Goal: Navigation & Orientation: Find specific page/section

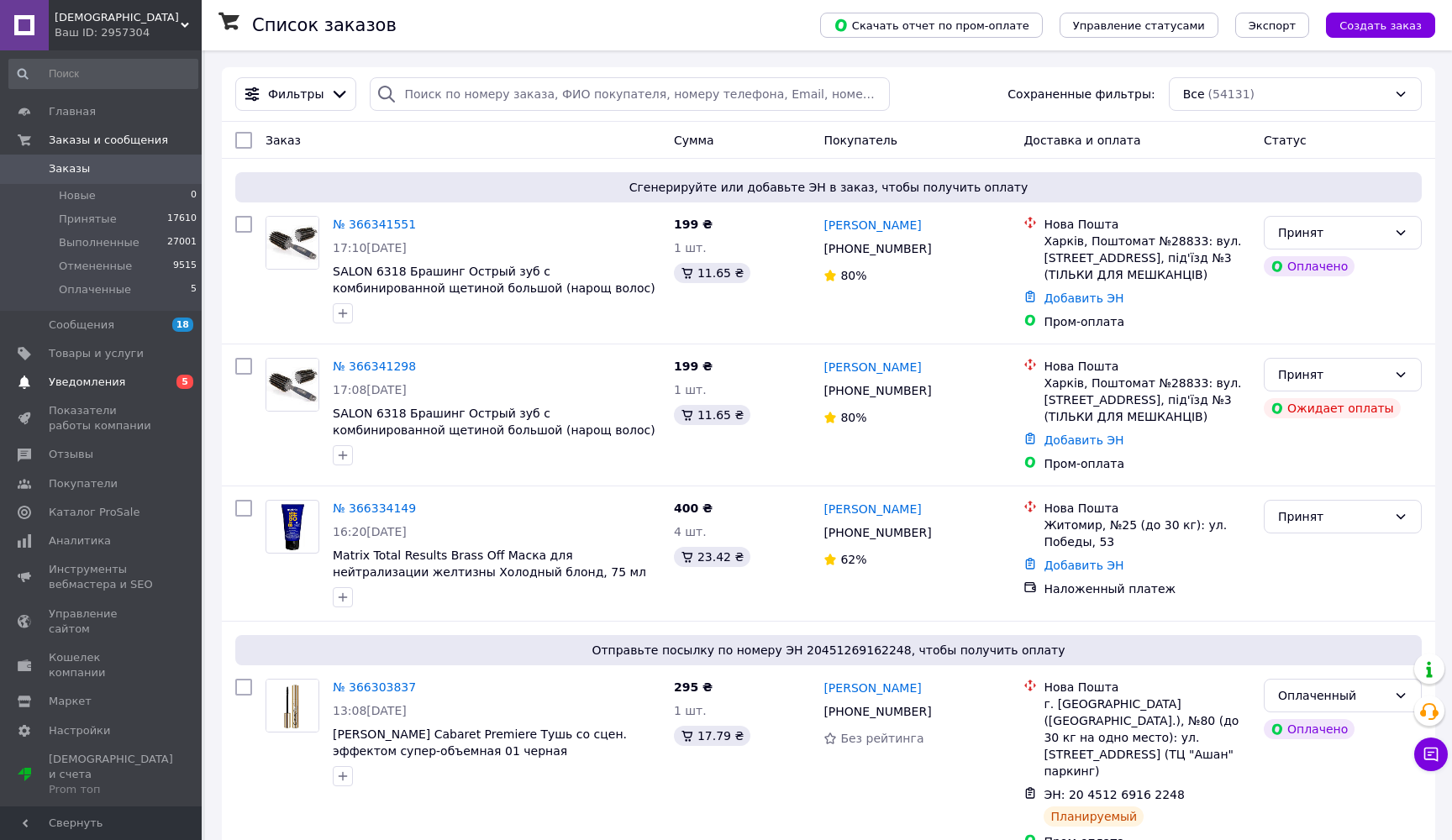
click at [151, 388] on link "Уведомления 0 5" at bounding box center [103, 382] width 207 height 29
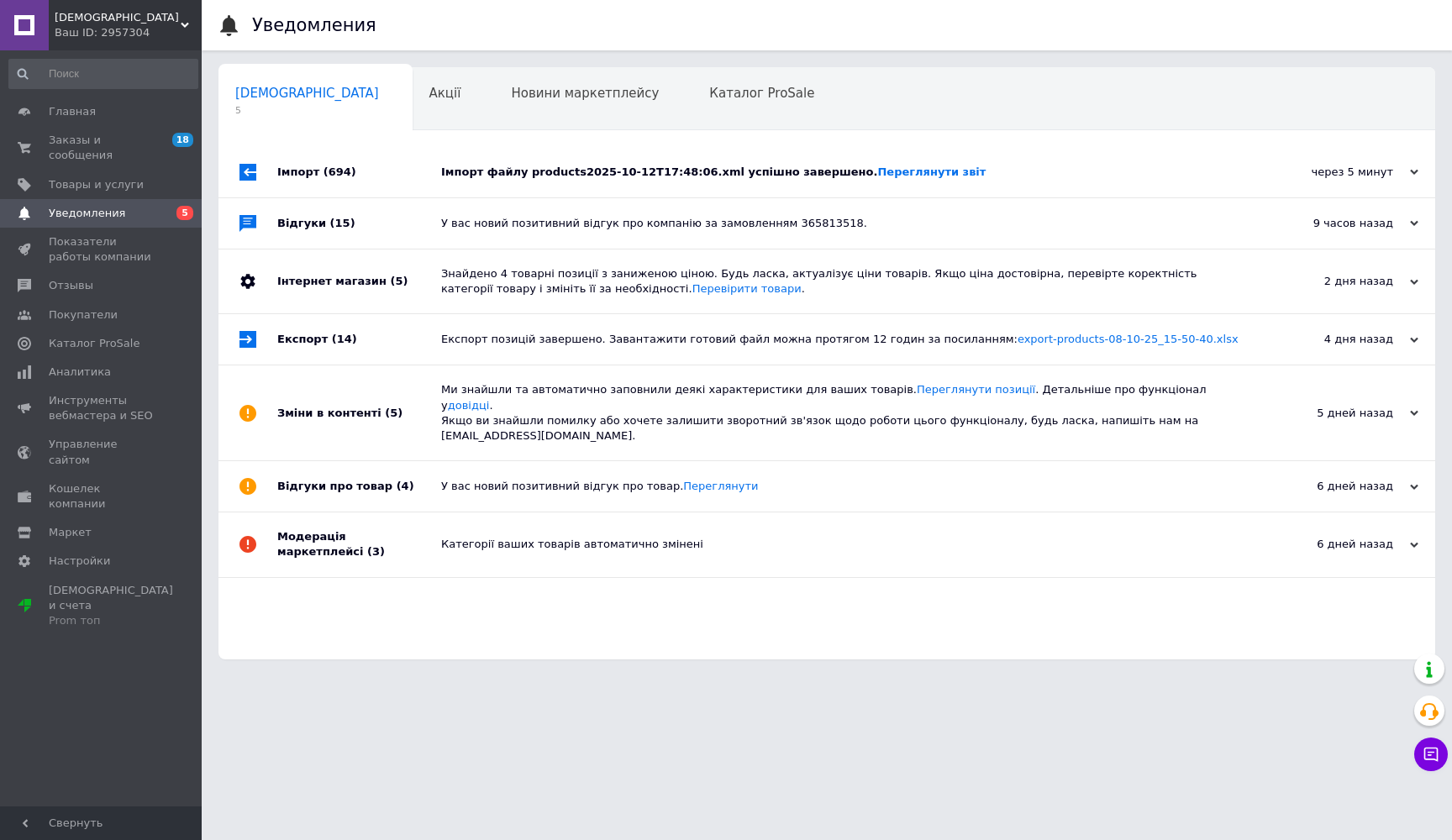
click at [485, 175] on div "Імпорт файлу products2025-10-12T17:48:06.xml успішно завершено. Переглянути звіт" at bounding box center [845, 172] width 809 height 15
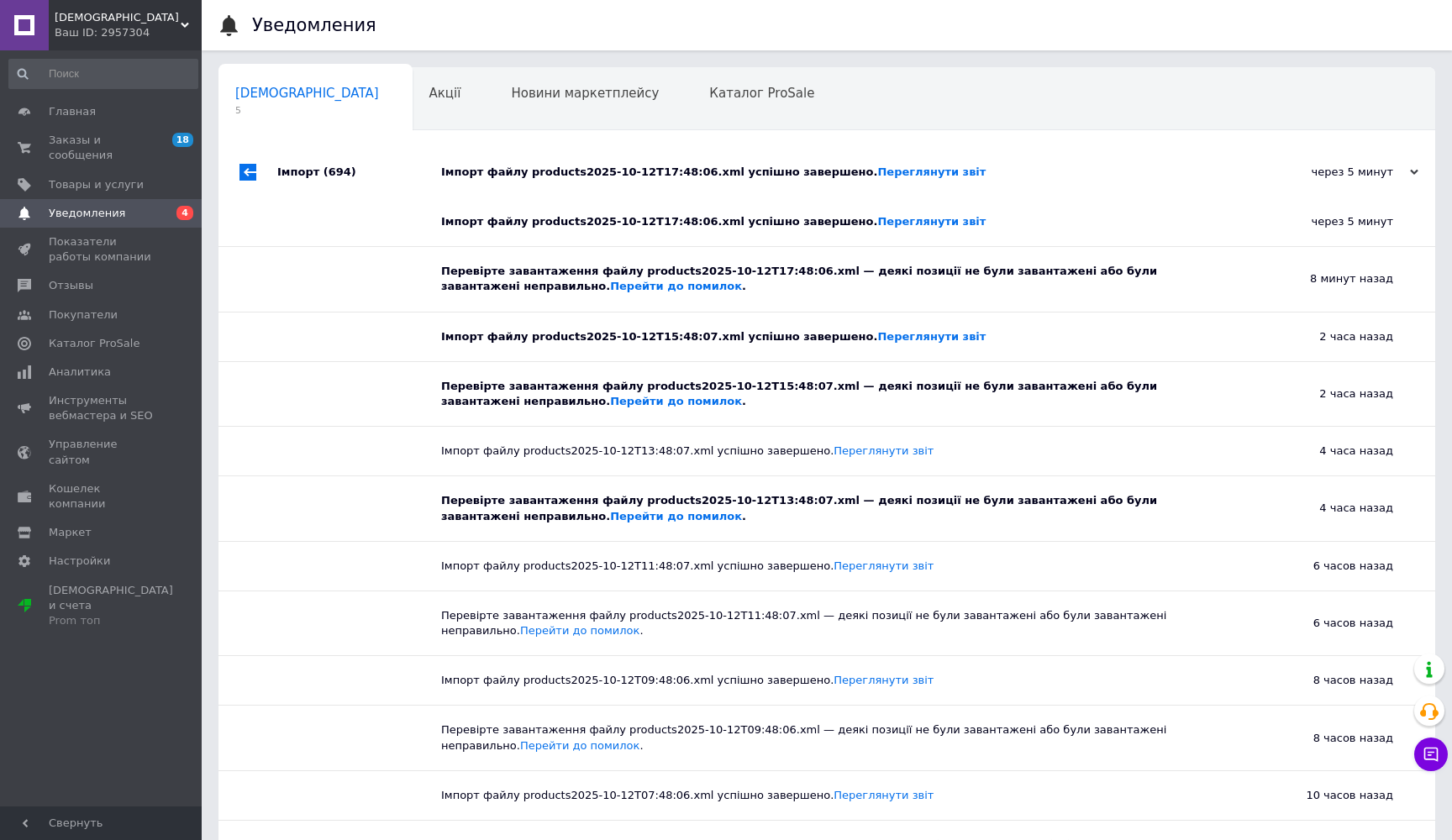
click at [485, 175] on div "Імпорт файлу products2025-10-12T17:48:06.xml успішно завершено. Переглянути звіт" at bounding box center [845, 172] width 809 height 15
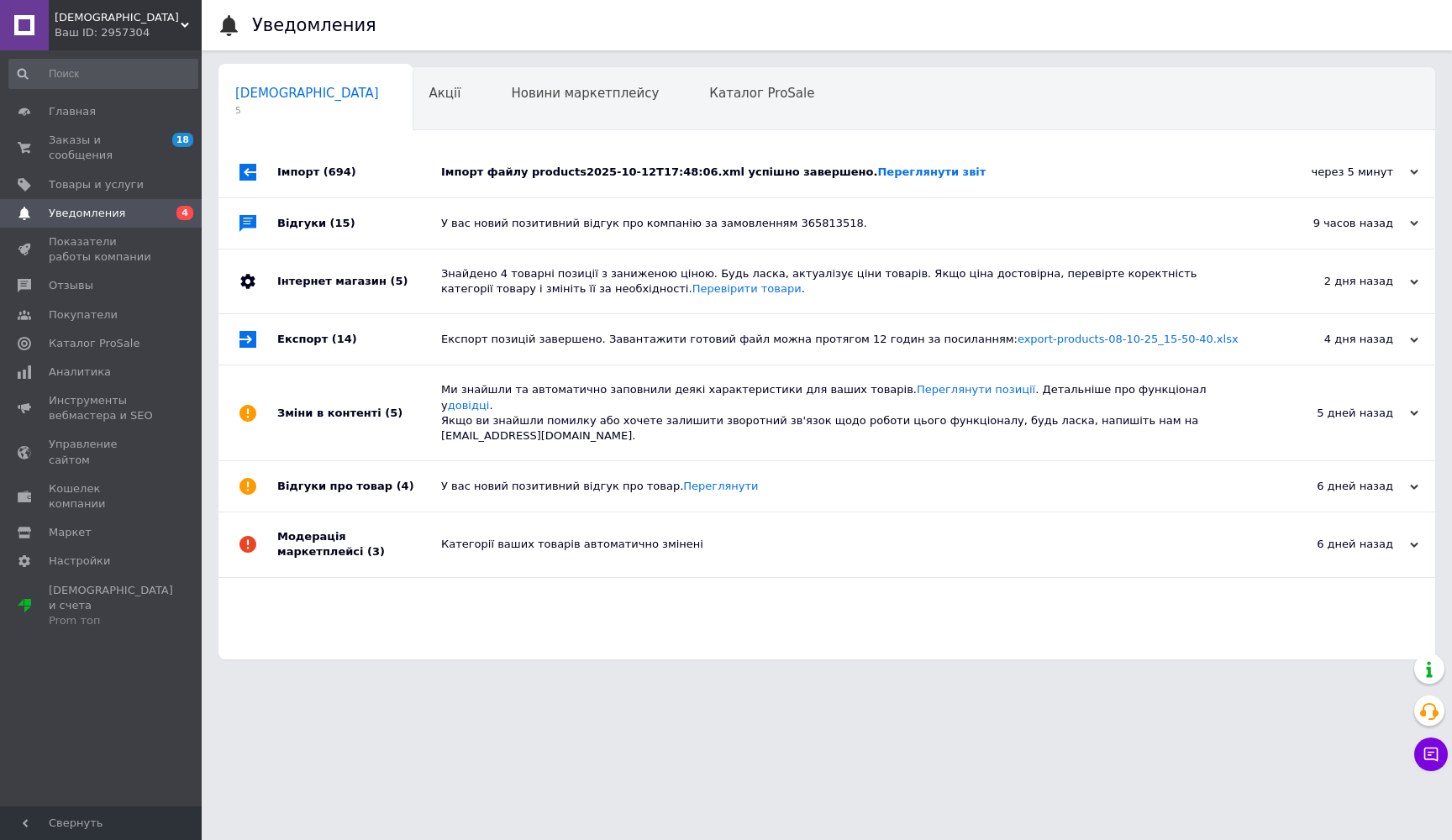
click at [467, 244] on div "У вас новий позитивний відгук про компанію за замовленням 365813518." at bounding box center [845, 223] width 809 height 50
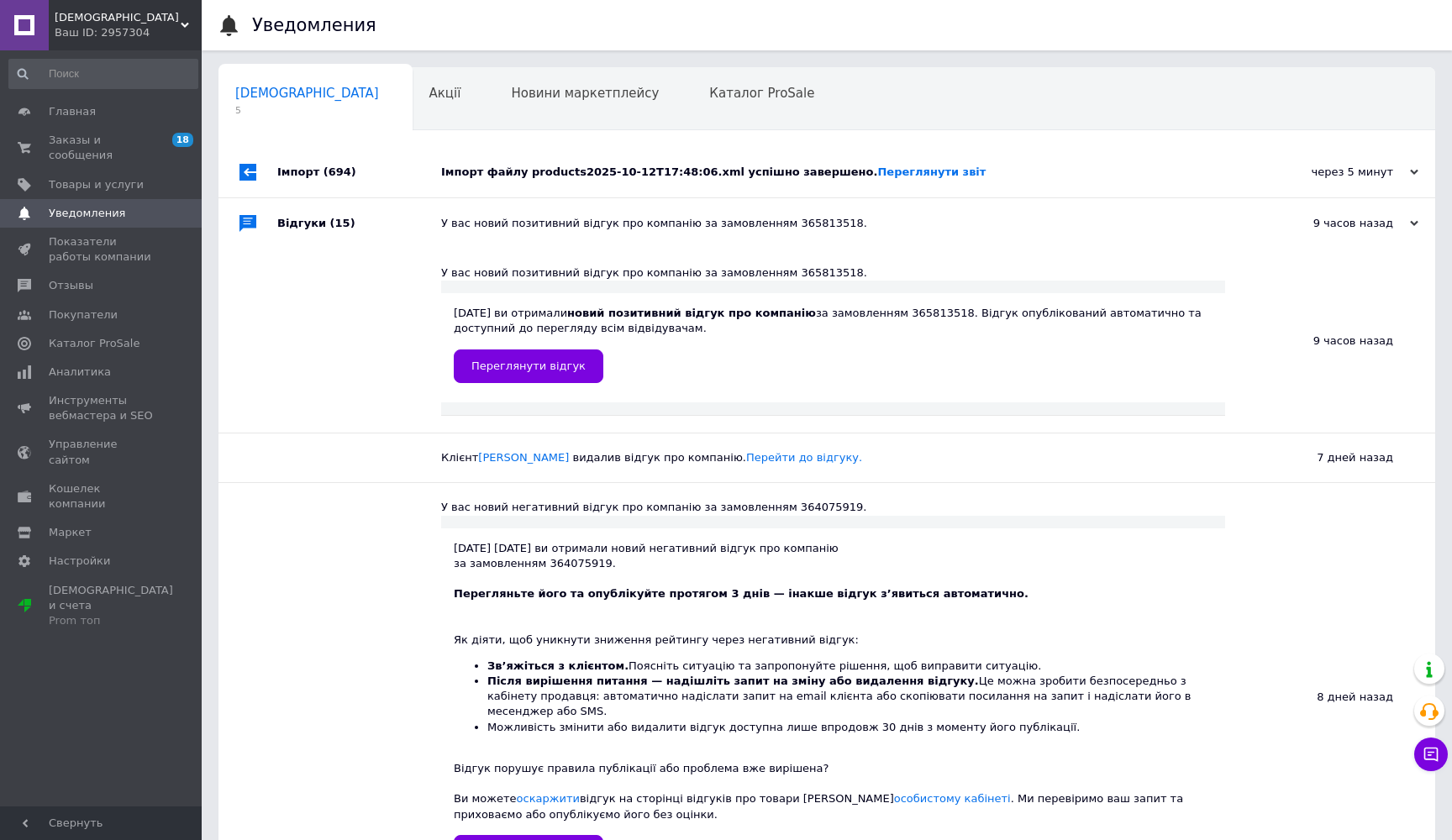
click at [465, 174] on div "Імпорт файлу products2025-10-12T17:48:06.xml успішно завершено. Переглянути звіт" at bounding box center [845, 172] width 809 height 15
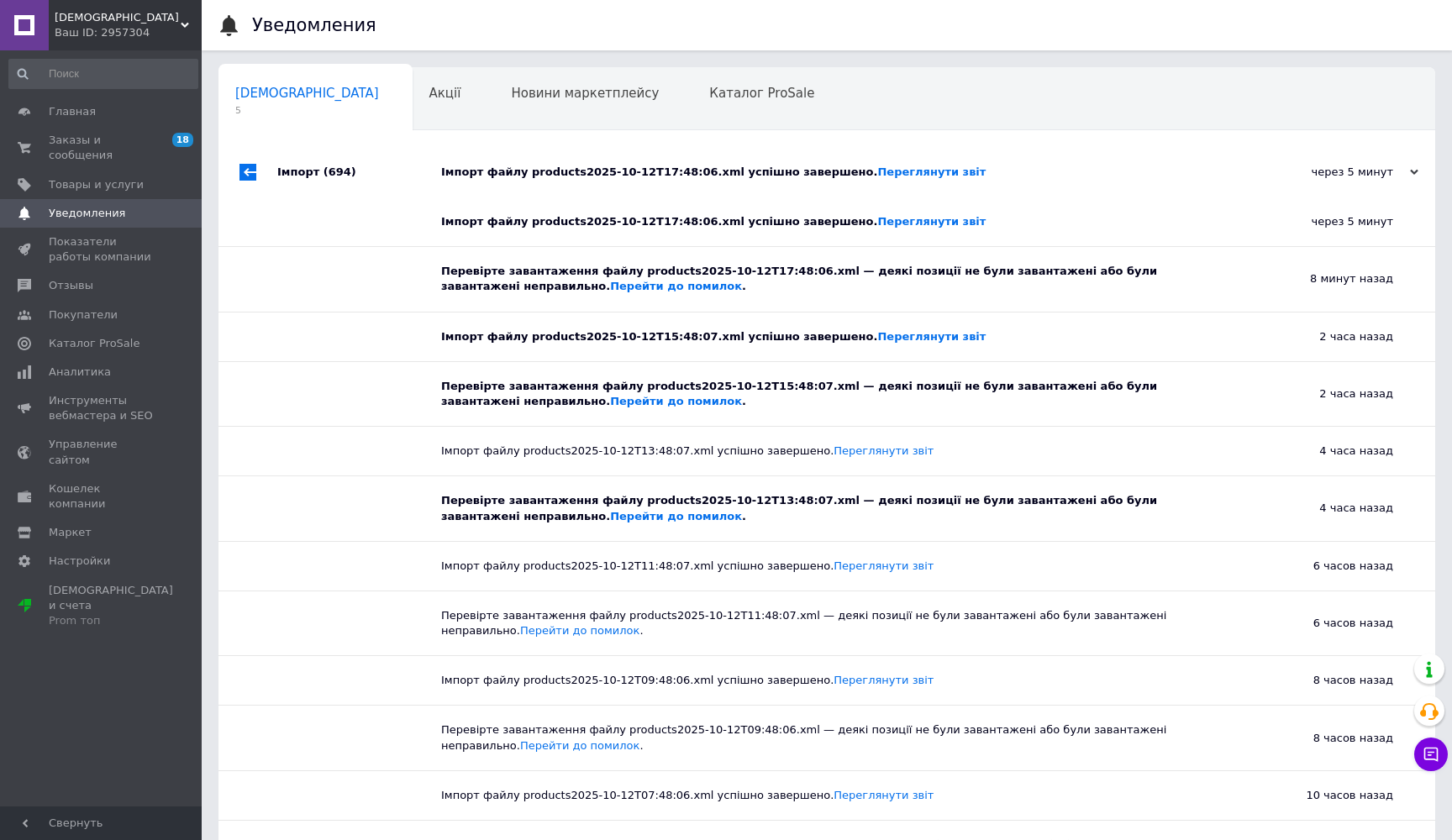
click at [68, 94] on div "Главная Заказы и сообщения 18 0 Товары и услуги Уведомления 0 Показатели работы…" at bounding box center [103, 431] width 207 height 761
click at [72, 107] on span "Главная" at bounding box center [72, 111] width 47 height 15
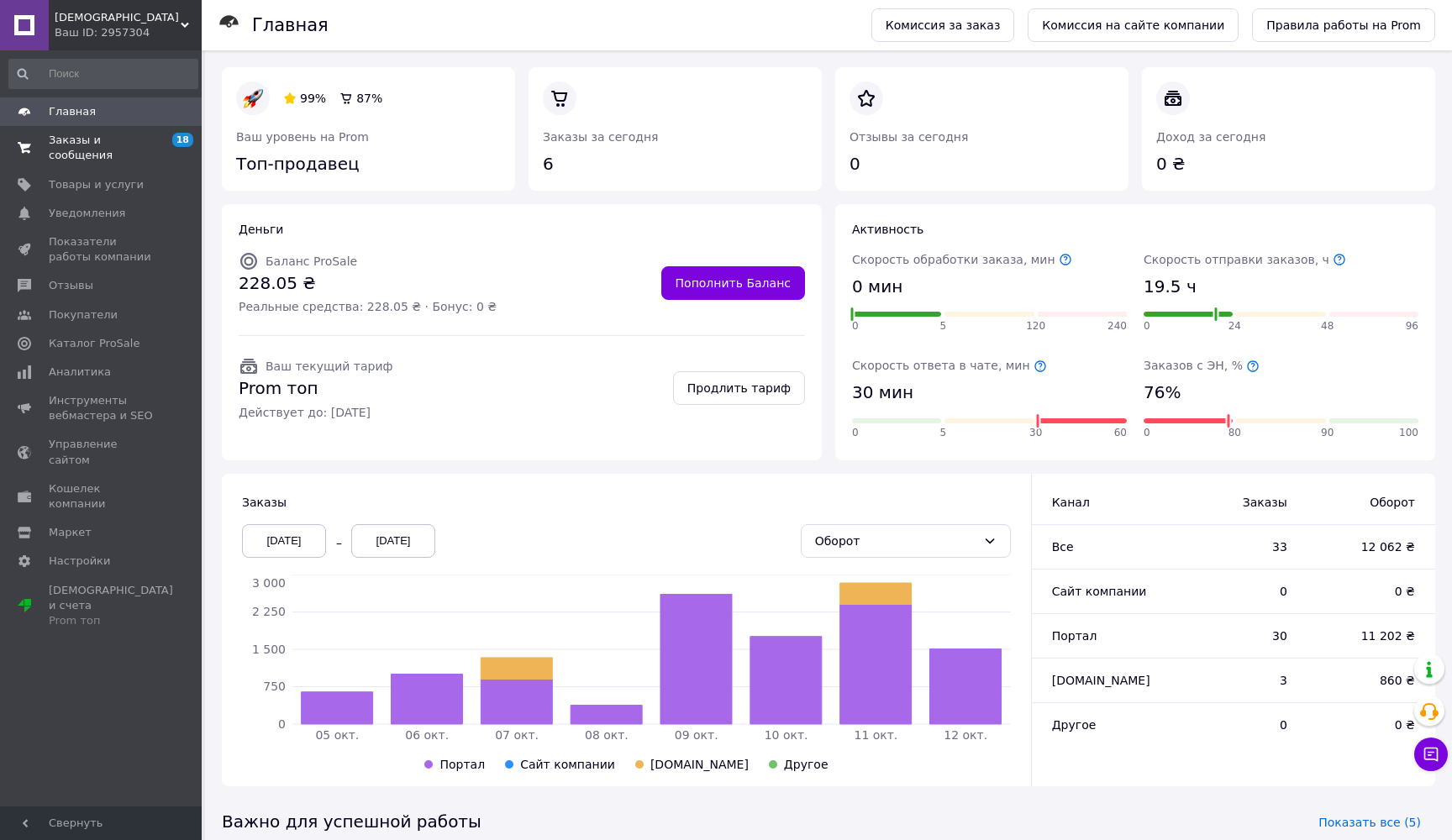
click at [89, 155] on span "Заказы и сообщения" at bounding box center [102, 148] width 107 height 30
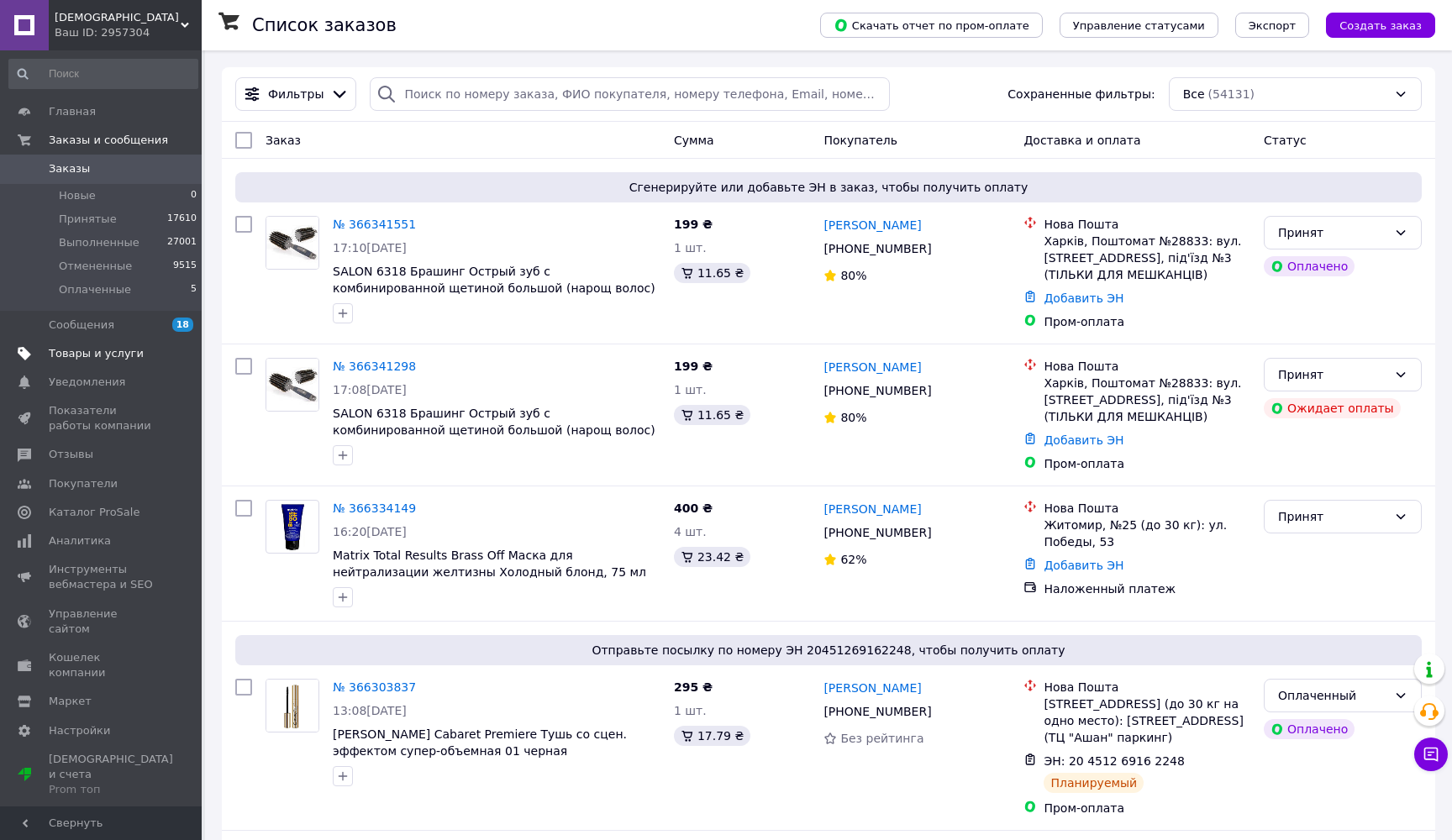
click at [125, 356] on span "Товары и услуги" at bounding box center [96, 354] width 95 height 15
